Goal: Information Seeking & Learning: Learn about a topic

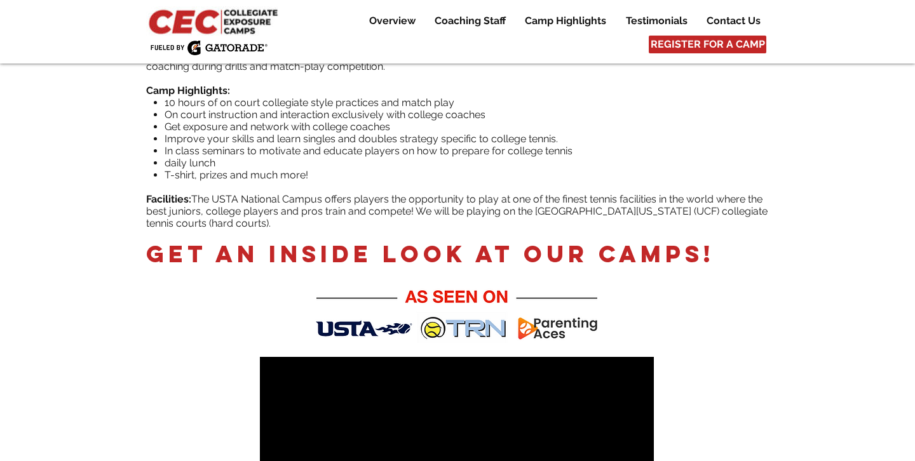
scroll to position [508, 0]
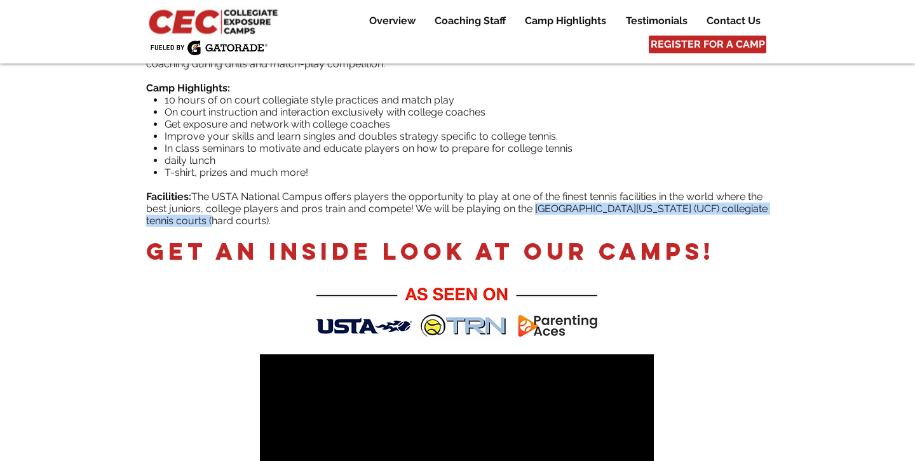
drag, startPoint x: 536, startPoint y: 188, endPoint x: 207, endPoint y: 197, distance: 329.2
click at [207, 197] on span "The USTA National Campus offers players the opportunity to play at one of the f…" at bounding box center [456, 209] width 621 height 36
copy span "[GEOGRAPHIC_DATA][US_STATE] (UCF) collegiate tennis courts"
